Goal: Information Seeking & Learning: Compare options

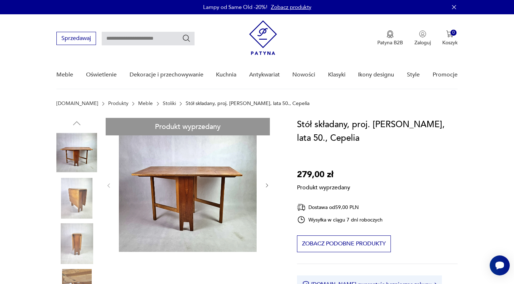
copy h1 "Stół składany, proj. [PERSON_NAME], lata 50., Cepelia"
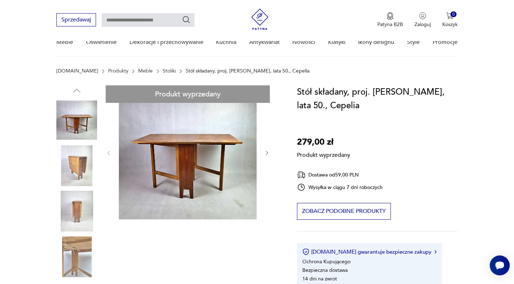
scroll to position [499, 0]
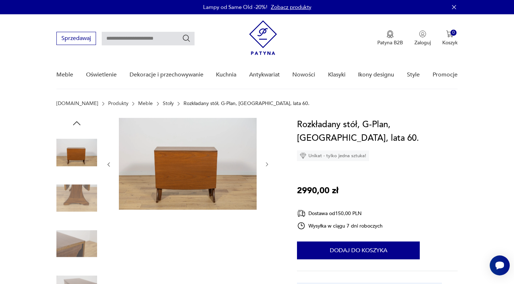
click at [268, 164] on icon "button" at bounding box center [267, 164] width 6 height 6
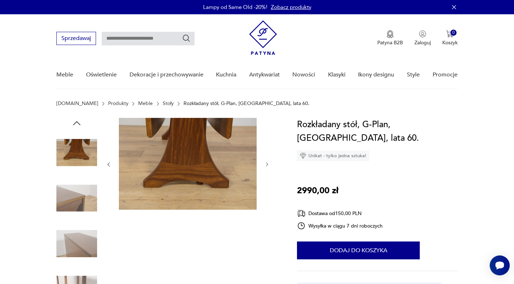
click at [268, 164] on icon "button" at bounding box center [267, 164] width 6 height 6
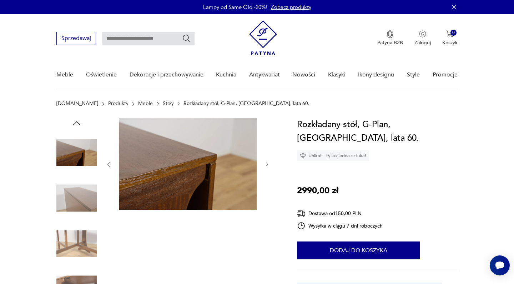
click at [268, 164] on icon "button" at bounding box center [267, 164] width 6 height 6
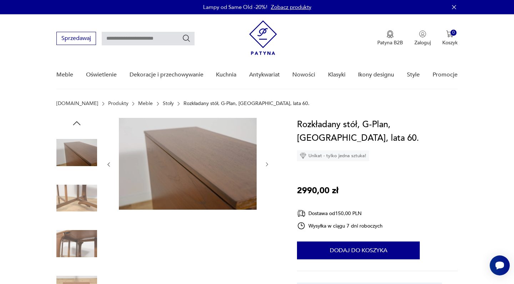
click at [268, 164] on icon "button" at bounding box center [267, 164] width 6 height 6
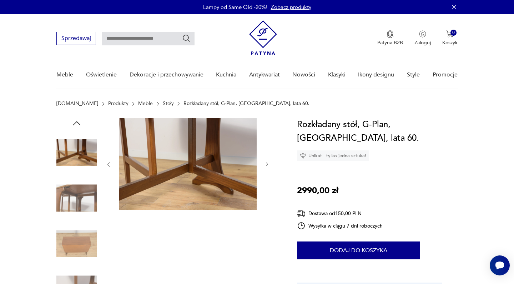
click at [268, 164] on icon "button" at bounding box center [267, 164] width 6 height 6
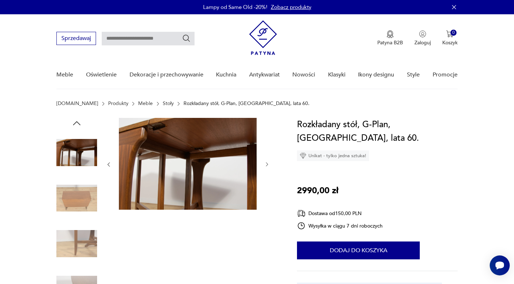
click at [268, 164] on icon "button" at bounding box center [267, 164] width 6 height 6
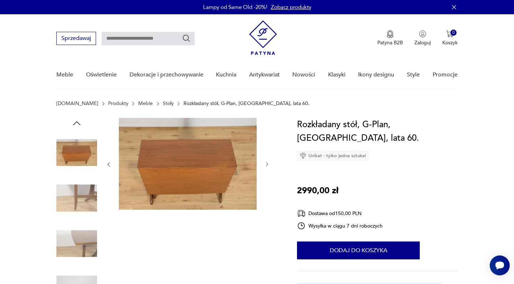
drag, startPoint x: 0, startPoint y: 0, endPoint x: 268, endPoint y: 164, distance: 314.0
click at [268, 164] on icon "button" at bounding box center [267, 164] width 6 height 6
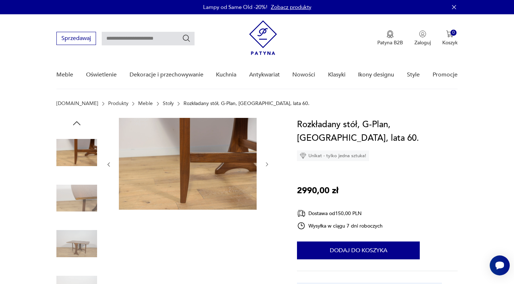
click at [268, 164] on icon "button" at bounding box center [267, 164] width 2 height 4
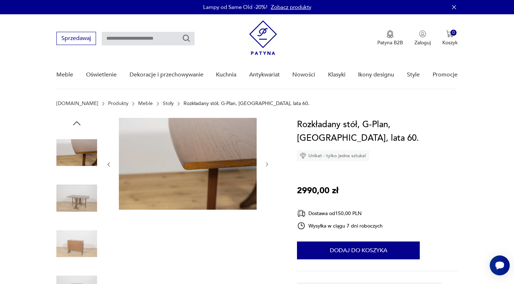
click at [268, 164] on icon "button" at bounding box center [267, 164] width 2 height 4
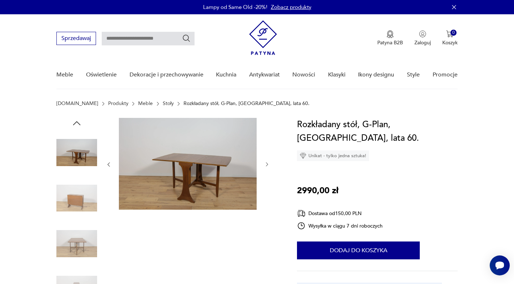
click at [268, 164] on icon "button" at bounding box center [267, 164] width 2 height 4
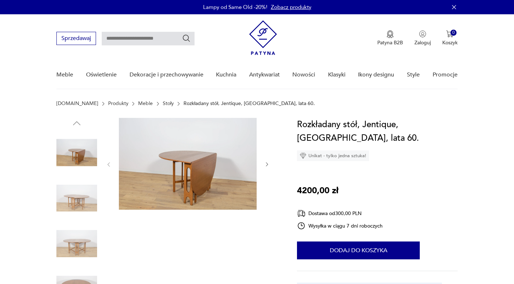
click at [267, 162] on icon "button" at bounding box center [267, 164] width 6 height 6
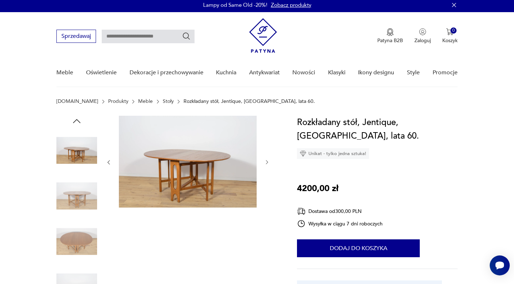
click at [267, 162] on icon "button" at bounding box center [267, 162] width 6 height 6
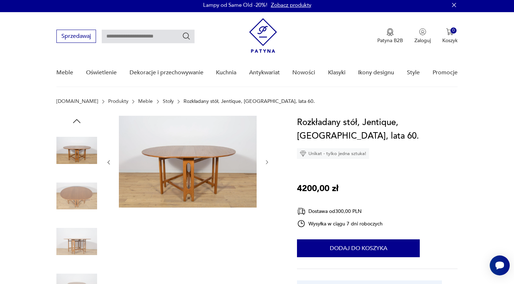
click at [267, 162] on icon "button" at bounding box center [267, 162] width 6 height 6
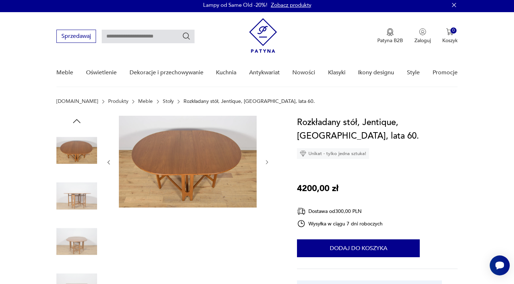
click at [267, 162] on icon "button" at bounding box center [267, 162] width 6 height 6
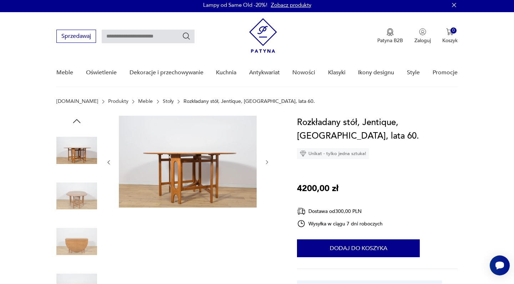
click at [267, 162] on icon "button" at bounding box center [267, 162] width 6 height 6
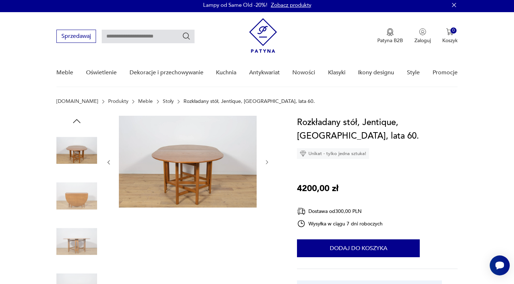
click at [267, 162] on icon "button" at bounding box center [267, 162] width 6 height 6
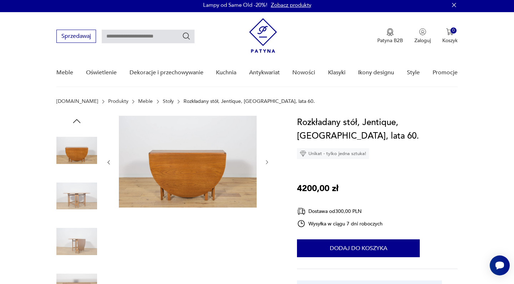
click at [267, 162] on icon "button" at bounding box center [267, 162] width 6 height 6
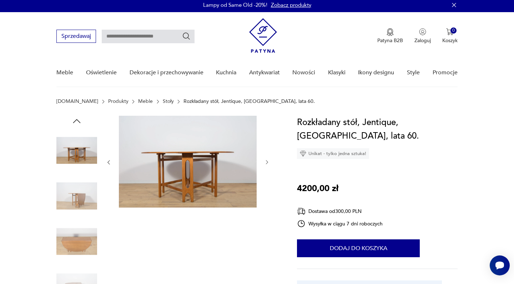
click at [267, 162] on icon "button" at bounding box center [267, 162] width 6 height 6
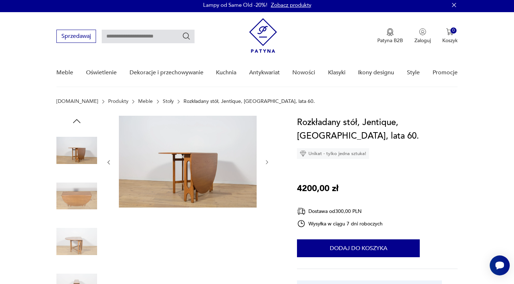
click at [267, 162] on icon "button" at bounding box center [267, 162] width 6 height 6
